Goal: Information Seeking & Learning: Learn about a topic

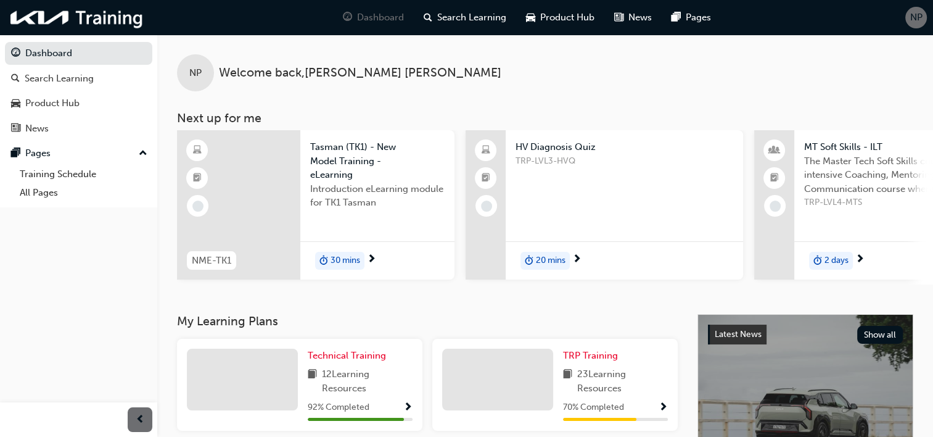
click at [556, 258] on span "20 mins" at bounding box center [551, 261] width 30 height 14
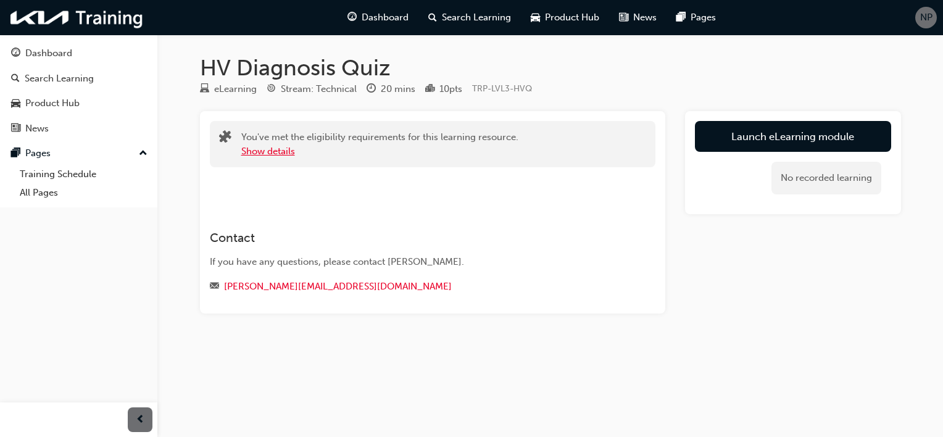
click at [264, 151] on button "Show details" at bounding box center [268, 151] width 54 height 14
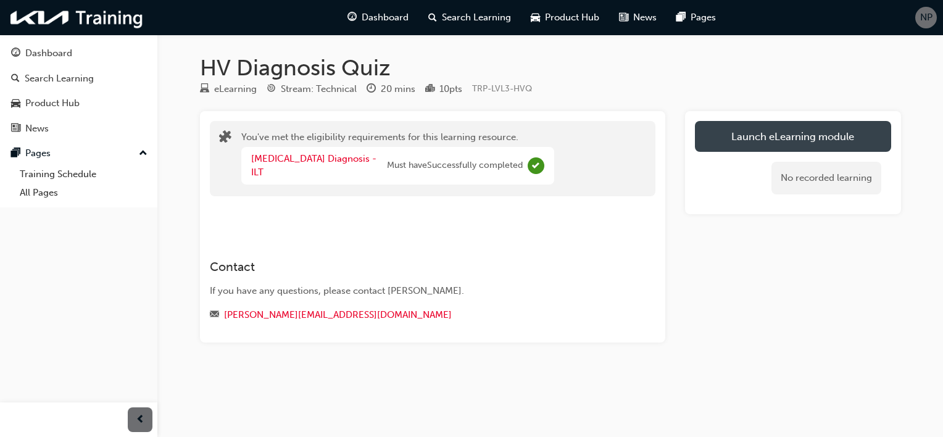
click at [767, 138] on link "Launch eLearning module" at bounding box center [793, 136] width 196 height 31
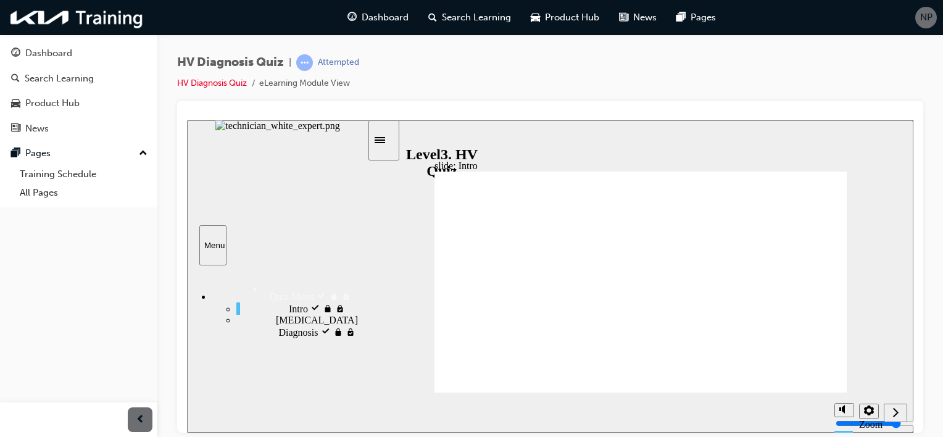
click at [276, 334] on span "[MEDICAL_DATA] Diagnosis locked" at bounding box center [321, 325] width 91 height 22
click at [899, 411] on div "Next (Ctrl+Alt+Period)" at bounding box center [895, 412] width 14 height 13
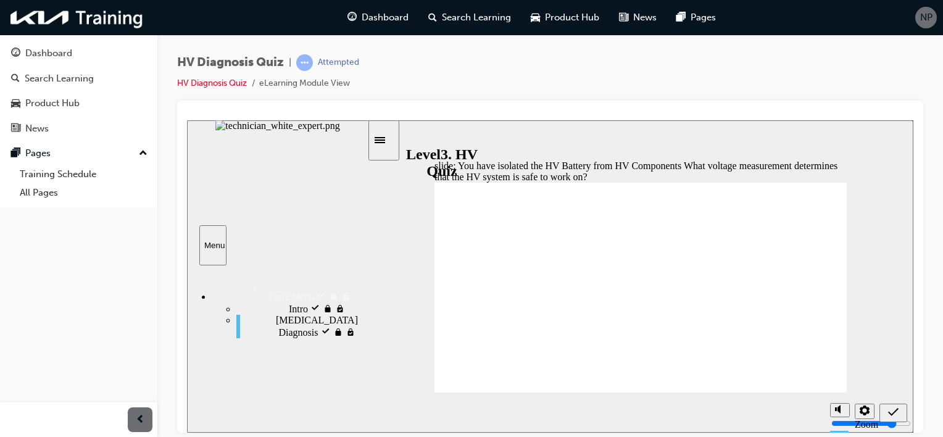
radio input "true"
click at [891, 413] on icon "Submit (Ctrl+Alt+S)" at bounding box center [893, 411] width 10 height 8
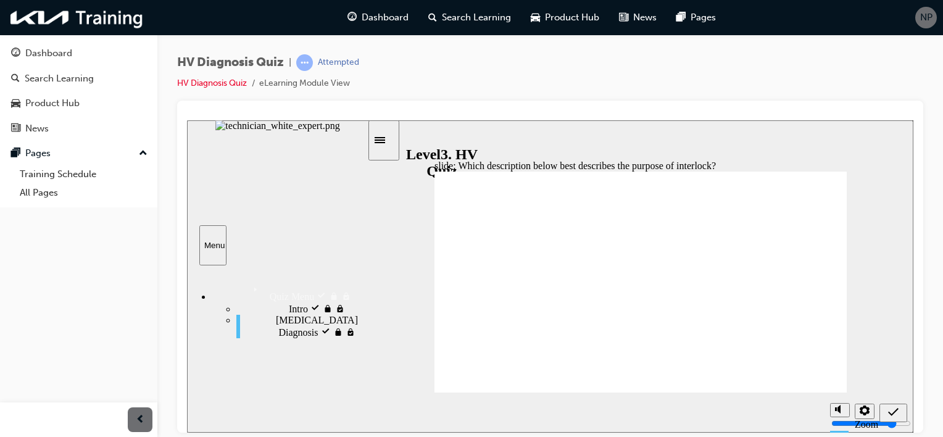
radio input "true"
click at [894, 408] on icon "Submit (Ctrl+Alt+S)" at bounding box center [893, 411] width 10 height 11
radio input "true"
click at [893, 411] on icon "Submit (Ctrl+Alt+S)" at bounding box center [893, 411] width 10 height 8
radio input "true"
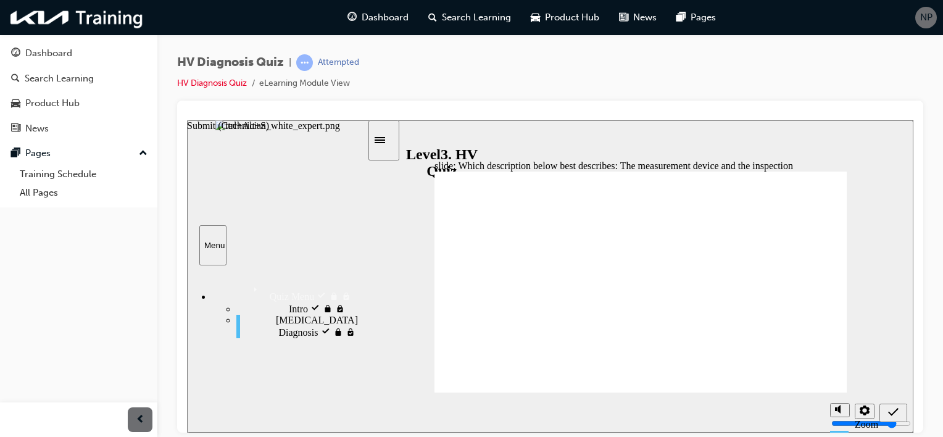
click at [889, 406] on icon "Submit (Ctrl+Alt+S)" at bounding box center [893, 411] width 10 height 11
checkbox input "true"
click at [892, 415] on icon "Submit (Ctrl+Alt+S)" at bounding box center [893, 411] width 10 height 11
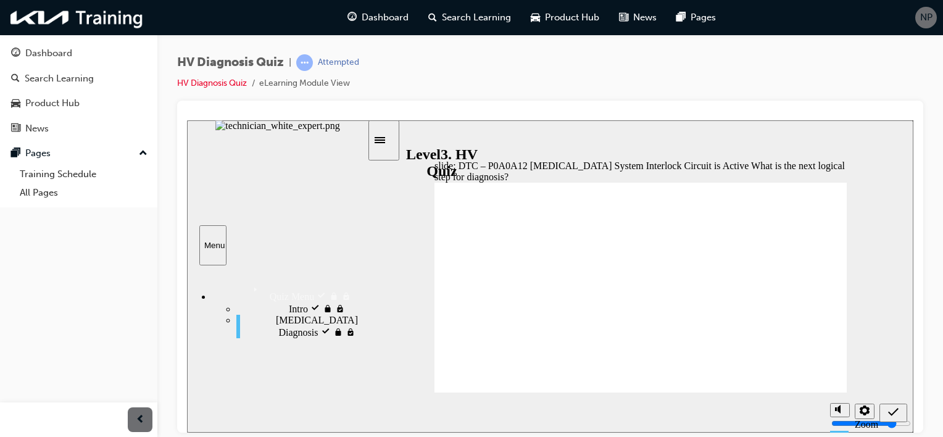
drag, startPoint x: 586, startPoint y: 332, endPoint x: 562, endPoint y: 329, distance: 24.2
radio input "true"
click at [888, 408] on icon "Submit (Ctrl+Alt+S)" at bounding box center [893, 411] width 10 height 11
radio input "true"
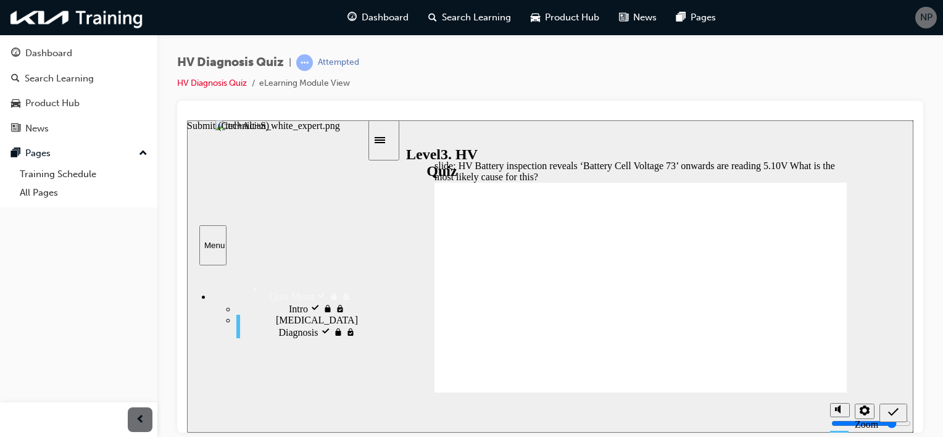
click at [900, 415] on div "Submit (Ctrl+Alt+S)" at bounding box center [893, 412] width 18 height 13
radio input "true"
click at [890, 410] on icon "Submit (Ctrl+Alt+S)" at bounding box center [893, 411] width 10 height 11
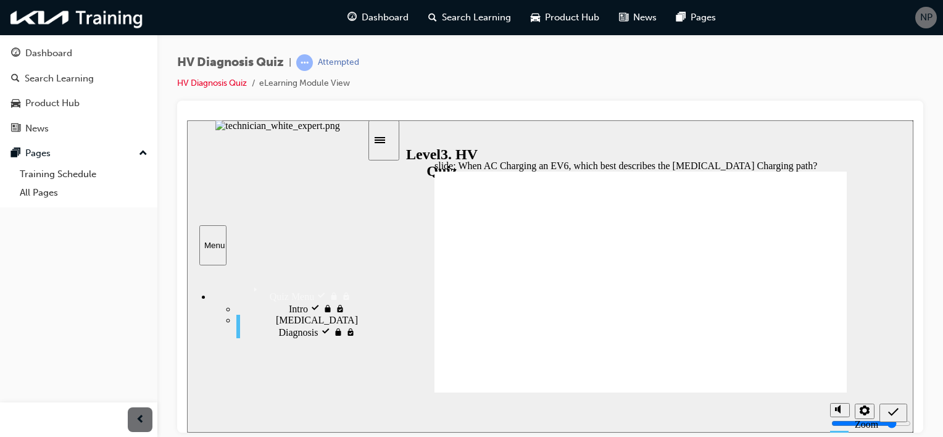
drag, startPoint x: 572, startPoint y: 302, endPoint x: 546, endPoint y: 320, distance: 32.0
radio input "true"
click at [896, 413] on icon "Submit (Ctrl+Alt+S)" at bounding box center [893, 411] width 10 height 11
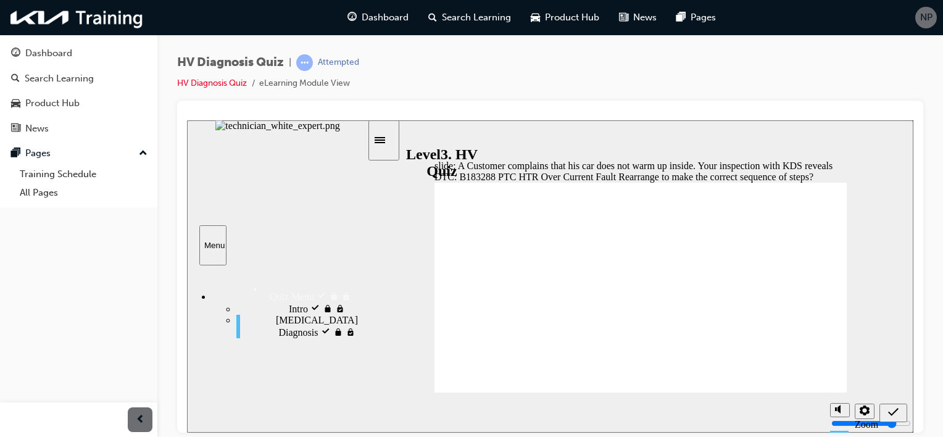
drag, startPoint x: 564, startPoint y: 257, endPoint x: 558, endPoint y: 312, distance: 55.2
drag, startPoint x: 558, startPoint y: 292, endPoint x: 558, endPoint y: 308, distance: 16.1
drag, startPoint x: 544, startPoint y: 292, endPoint x: 544, endPoint y: 312, distance: 19.7
drag, startPoint x: 563, startPoint y: 270, endPoint x: 563, endPoint y: 250, distance: 19.8
drag, startPoint x: 538, startPoint y: 293, endPoint x: 539, endPoint y: 313, distance: 19.8
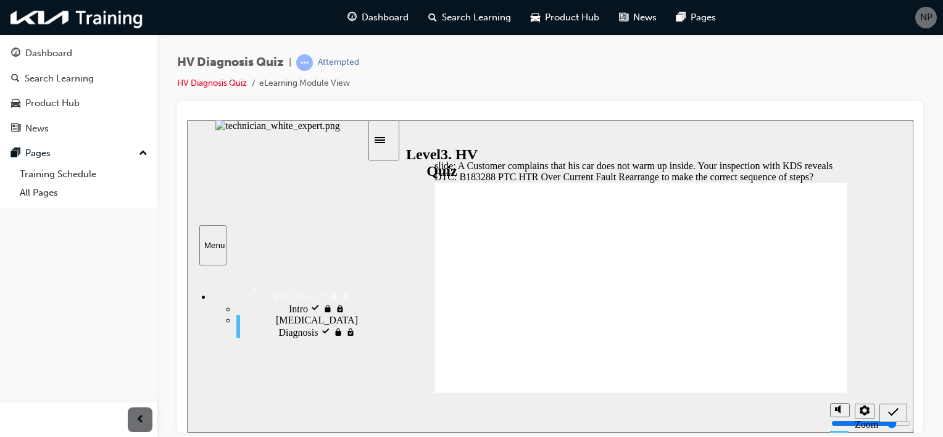
drag, startPoint x: 535, startPoint y: 292, endPoint x: 539, endPoint y: 313, distance: 21.2
drag, startPoint x: 559, startPoint y: 289, endPoint x: 557, endPoint y: 314, distance: 25.4
click at [898, 410] on div "Submit (Ctrl+Alt+S)" at bounding box center [893, 412] width 18 height 13
drag, startPoint x: 540, startPoint y: 308, endPoint x: 540, endPoint y: 290, distance: 17.9
drag, startPoint x: 542, startPoint y: 285, endPoint x: 544, endPoint y: 265, distance: 19.9
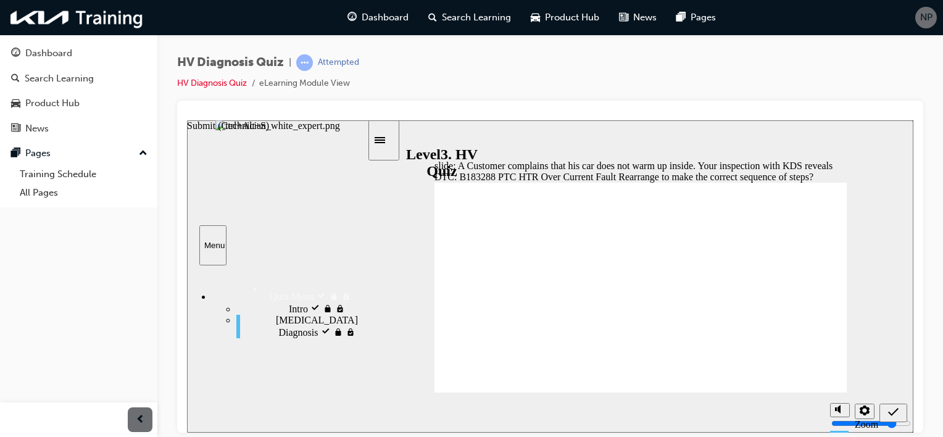
click at [894, 414] on icon "Submit (Ctrl+Alt+S)" at bounding box center [893, 411] width 10 height 11
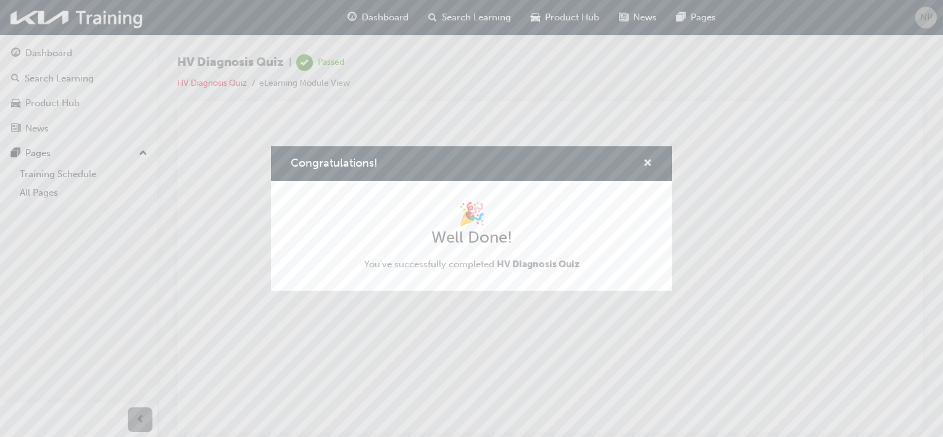
click at [649, 165] on span "cross-icon" at bounding box center [647, 164] width 9 height 11
